Goal: Information Seeking & Learning: Learn about a topic

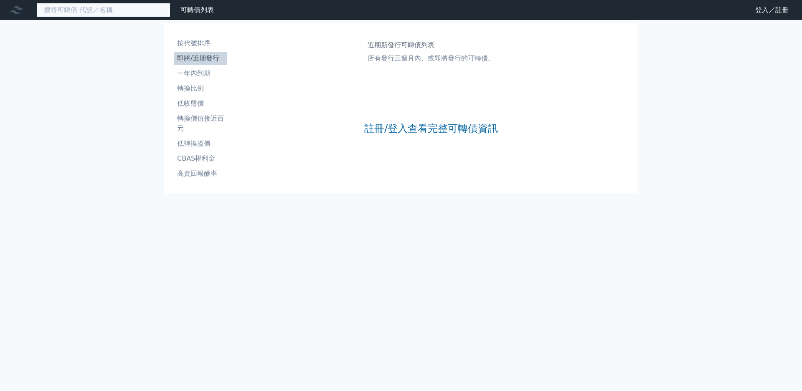
click at [72, 14] on input at bounding box center [104, 10] width 134 height 14
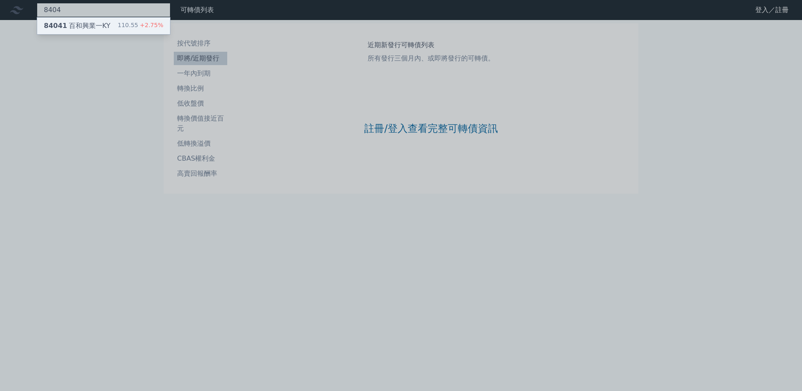
type input "8404"
click at [118, 31] on div "110.55 +2.75%" at bounding box center [141, 26] width 46 height 10
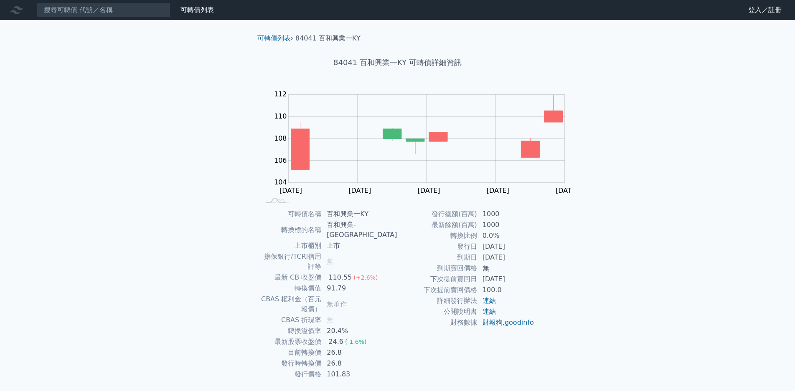
drag, startPoint x: 406, startPoint y: 371, endPoint x: 438, endPoint y: 372, distance: 32.2
click at [477, 263] on td "[DATE]" at bounding box center [505, 257] width 57 height 11
drag, startPoint x: 403, startPoint y: 362, endPoint x: 453, endPoint y: 365, distance: 50.2
click at [477, 252] on td "[DATE]" at bounding box center [505, 246] width 57 height 11
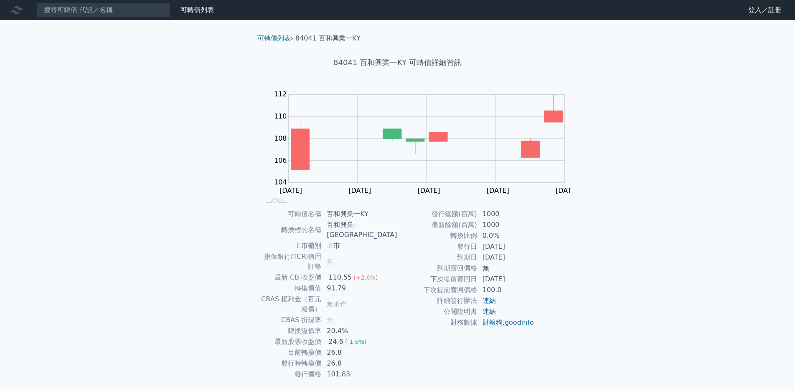
click at [477, 252] on td "[DATE]" at bounding box center [505, 246] width 57 height 11
drag, startPoint x: 405, startPoint y: 310, endPoint x: 415, endPoint y: 309, distance: 10.1
click at [397, 347] on td "26.8" at bounding box center [360, 352] width 76 height 11
drag, startPoint x: 403, startPoint y: 307, endPoint x: 419, endPoint y: 309, distance: 15.7
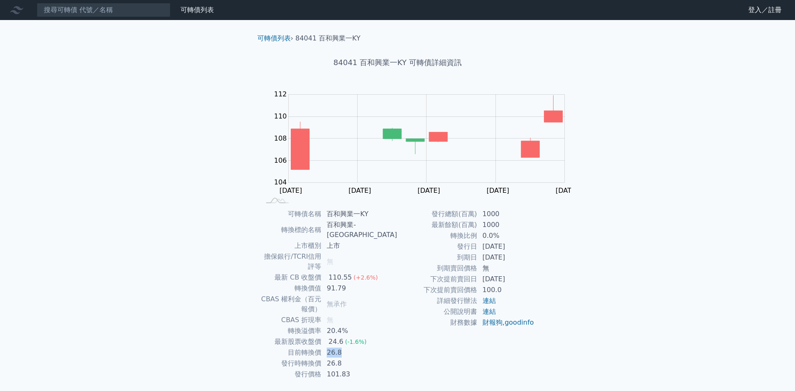
click at [397, 347] on td "26.8" at bounding box center [360, 352] width 76 height 11
click at [105, 10] on input at bounding box center [104, 10] width 134 height 14
paste input "廣越"
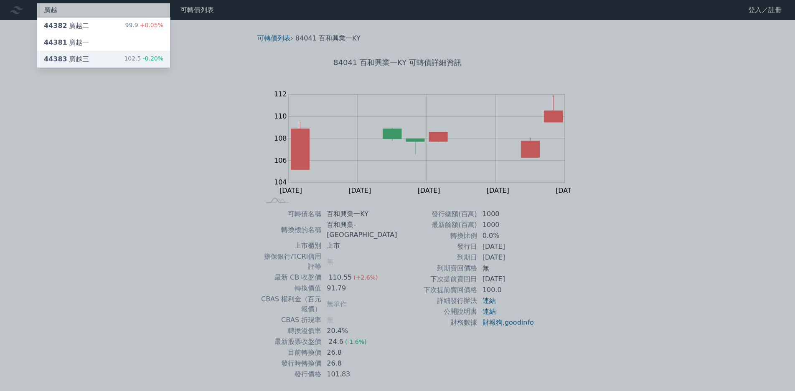
type input "廣越"
click at [141, 58] on span "-0.20%" at bounding box center [152, 58] width 23 height 7
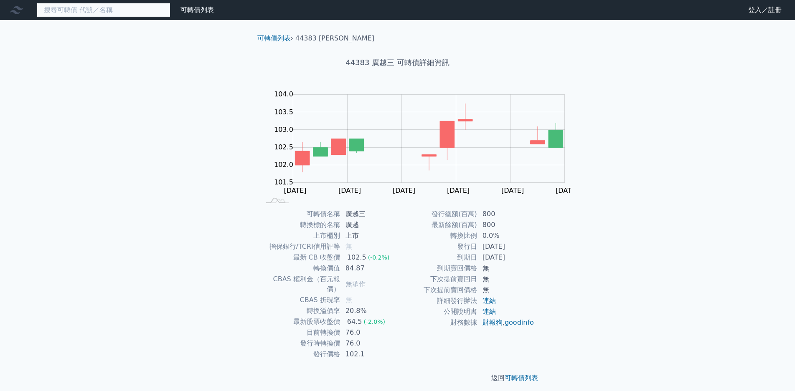
click at [76, 6] on input at bounding box center [104, 10] width 134 height 14
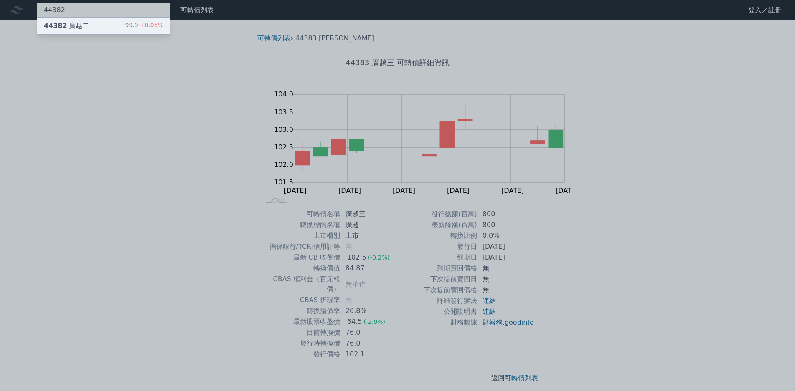
type input "44382"
click at [125, 25] on div "99.9 +0.05%" at bounding box center [144, 26] width 38 height 10
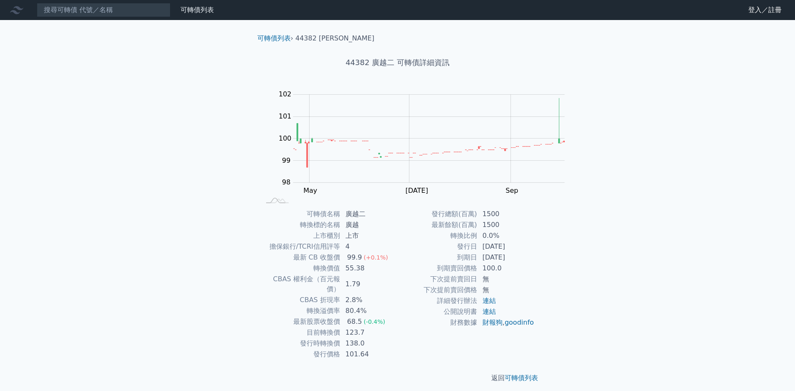
click at [398, 306] on td "80.4%" at bounding box center [368, 311] width 57 height 11
click at [99, 13] on input at bounding box center [104, 10] width 134 height 14
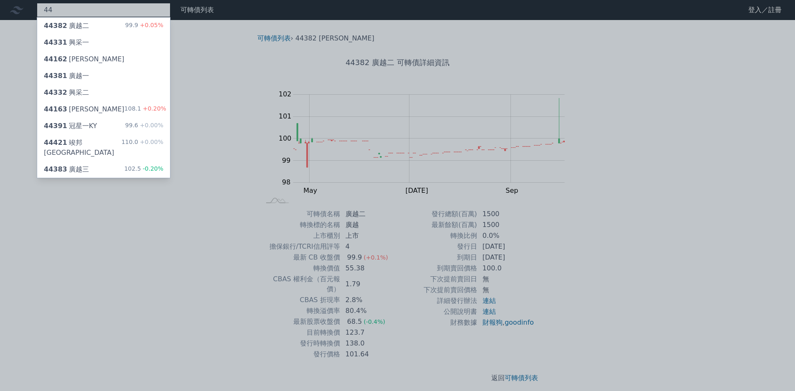
type input "4"
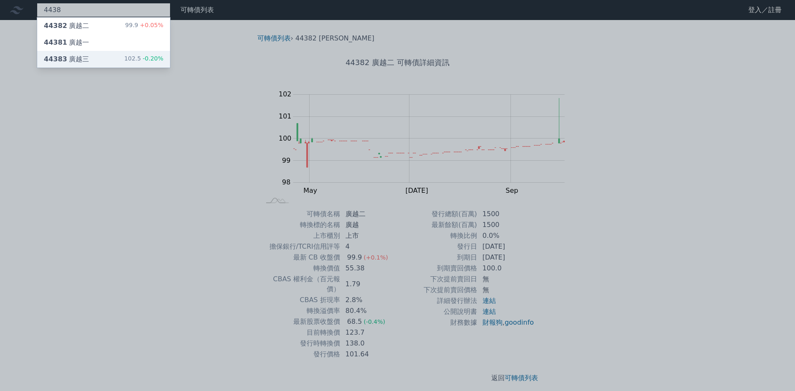
type input "4438"
click at [124, 57] on div "102.5 -0.20%" at bounding box center [143, 59] width 39 height 10
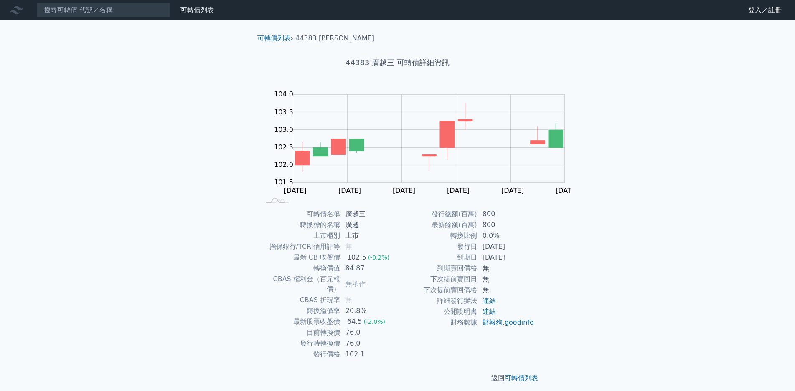
drag, startPoint x: 397, startPoint y: 288, endPoint x: 421, endPoint y: 291, distance: 24.0
click at [398, 306] on tr "轉換溢價率 20.8%" at bounding box center [329, 311] width 137 height 11
click at [398, 306] on td "20.8%" at bounding box center [368, 311] width 57 height 11
click at [398, 327] on td "76.0" at bounding box center [368, 332] width 57 height 11
drag, startPoint x: 406, startPoint y: 298, endPoint x: 423, endPoint y: 298, distance: 17.1
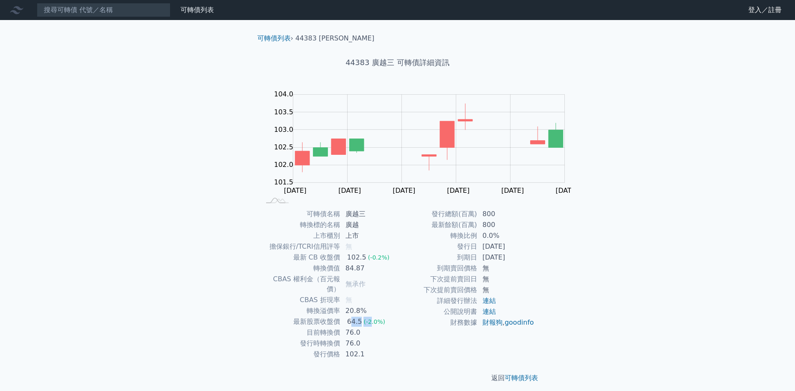
click at [398, 317] on td "64.5 (-2.0%)" at bounding box center [368, 322] width 57 height 11
click at [385, 319] on span "(-2.0%)" at bounding box center [374, 322] width 22 height 7
drag, startPoint x: 404, startPoint y: 287, endPoint x: 431, endPoint y: 287, distance: 27.1
click at [398, 306] on td "20.8%" at bounding box center [368, 311] width 57 height 11
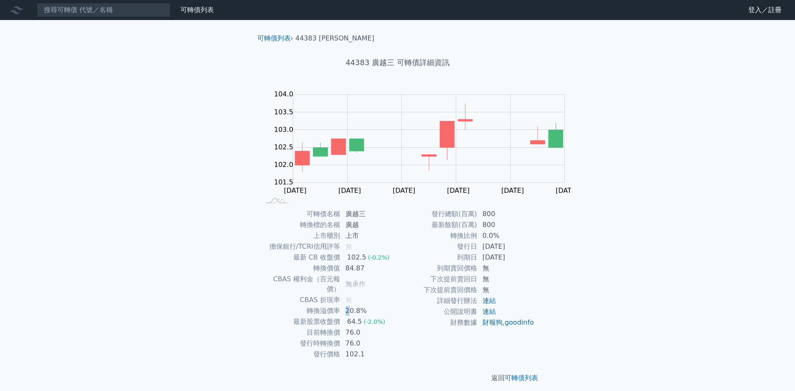
drag, startPoint x: 407, startPoint y: 289, endPoint x: 424, endPoint y: 289, distance: 17.5
click at [398, 306] on tr "轉換溢價率 20.8%" at bounding box center [329, 311] width 137 height 11
click at [398, 306] on td "20.8%" at bounding box center [368, 311] width 57 height 11
drag, startPoint x: 408, startPoint y: 363, endPoint x: 425, endPoint y: 360, distance: 16.5
click at [477, 252] on td "[DATE]" at bounding box center [505, 246] width 57 height 11
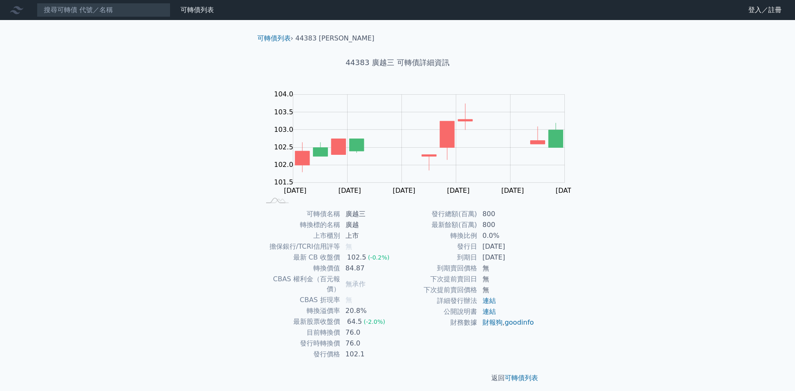
click at [477, 252] on td "[DATE]" at bounding box center [505, 246] width 57 height 11
click at [113, 12] on input at bounding box center [104, 10] width 134 height 14
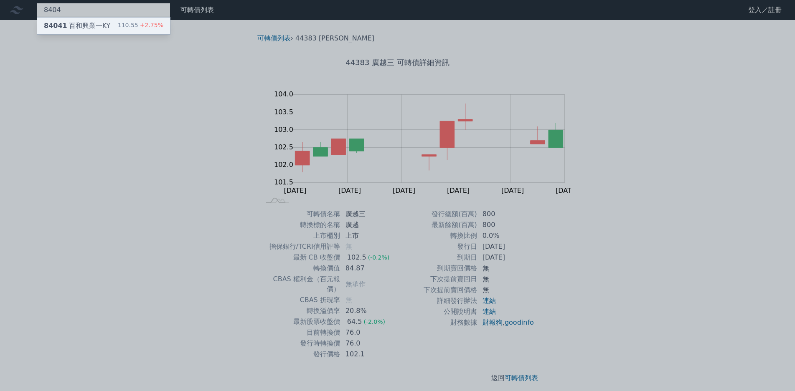
type input "8404"
click at [118, 31] on div "110.55 +2.75%" at bounding box center [141, 26] width 46 height 10
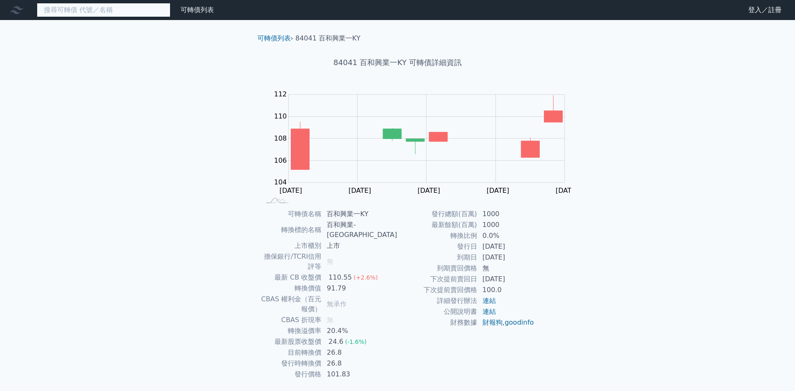
click at [91, 9] on input at bounding box center [104, 10] width 134 height 14
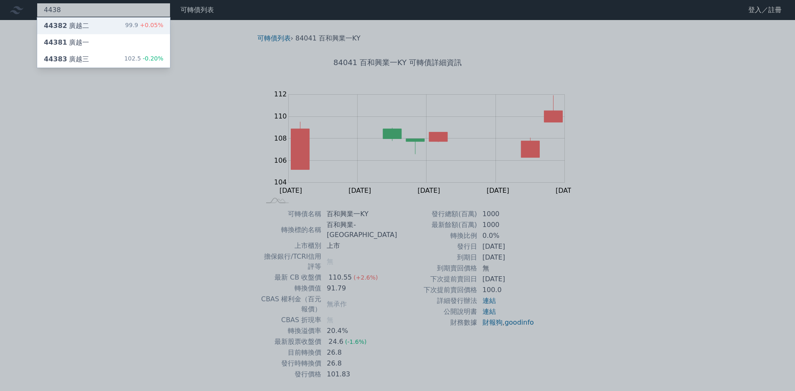
type input "4438"
click at [138, 28] on span "+0.05%" at bounding box center [150, 25] width 25 height 7
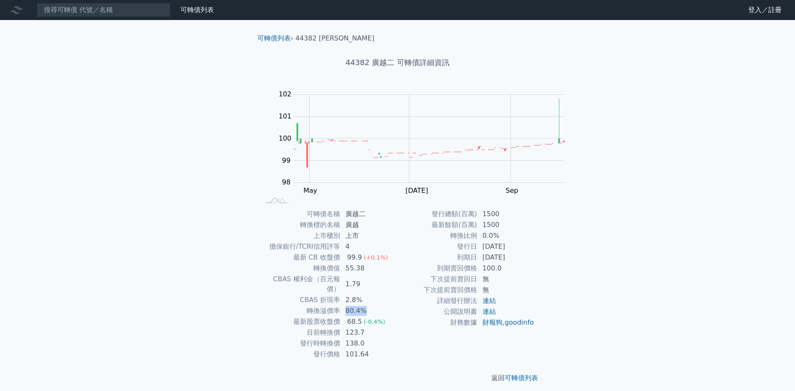
drag, startPoint x: 402, startPoint y: 286, endPoint x: 426, endPoint y: 289, distance: 23.7
click at [398, 306] on td "80.4%" at bounding box center [368, 311] width 57 height 11
click at [76, 13] on input at bounding box center [104, 10] width 134 height 14
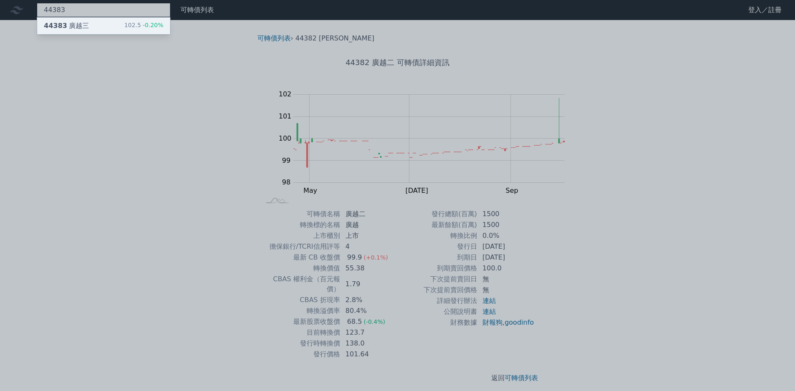
type input "44383"
click at [141, 25] on span "-0.20%" at bounding box center [152, 25] width 23 height 7
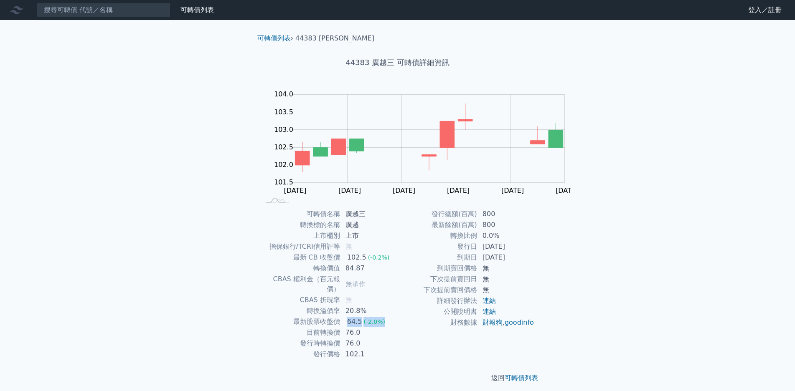
drag, startPoint x: 405, startPoint y: 299, endPoint x: 436, endPoint y: 297, distance: 31.0
click at [398, 317] on td "64.5 (-2.0%)" at bounding box center [368, 322] width 57 height 11
drag, startPoint x: 416, startPoint y: 287, endPoint x: 422, endPoint y: 287, distance: 6.3
click at [398, 306] on td "20.8%" at bounding box center [368, 311] width 57 height 11
drag, startPoint x: 433, startPoint y: 298, endPoint x: 454, endPoint y: 308, distance: 22.6
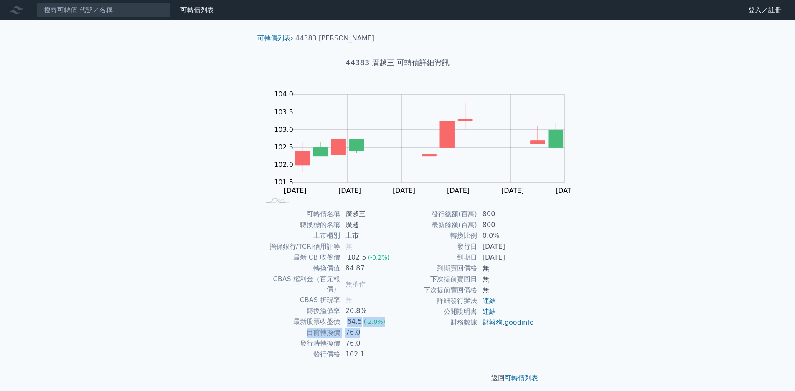
click at [398, 308] on tbody "可轉債名稱 廣越三 轉換標的名稱 廣越 上市櫃別 上市 擔保銀行/TCRI信用評等 無 最新 CB 收盤價 102.5 (-0.2%) 轉換價值 84.87 …" at bounding box center [329, 284] width 137 height 151
